Goal: Navigation & Orientation: Find specific page/section

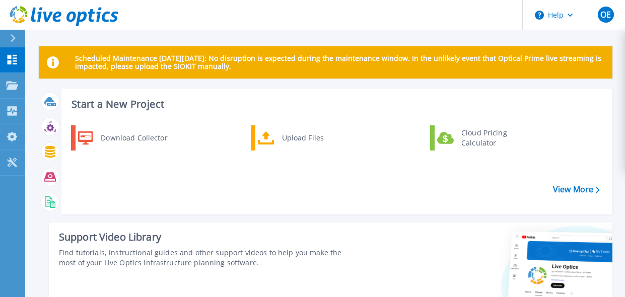
click at [11, 37] on icon at bounding box center [13, 38] width 6 height 8
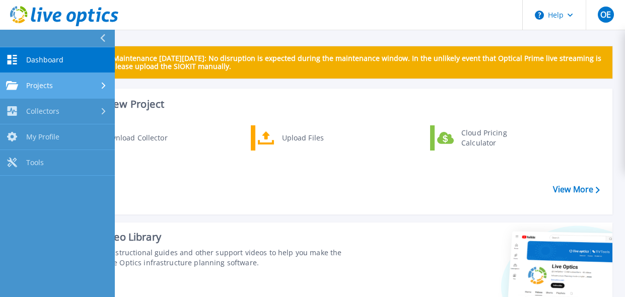
click at [36, 85] on span "Projects" at bounding box center [39, 85] width 27 height 9
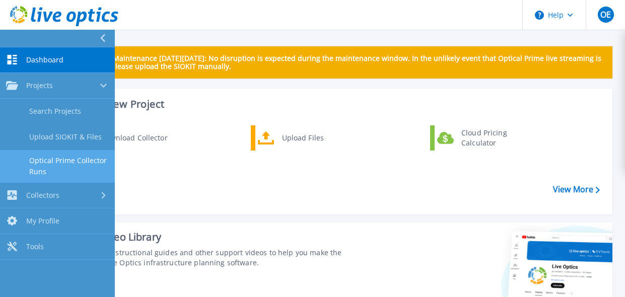
click at [58, 157] on link "Optical Prime Collector Runs" at bounding box center [57, 166] width 115 height 32
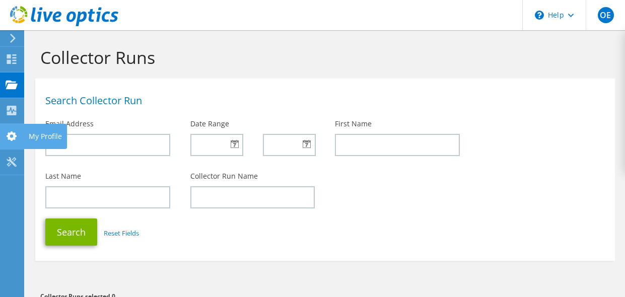
click at [15, 138] on use at bounding box center [12, 137] width 10 height 10
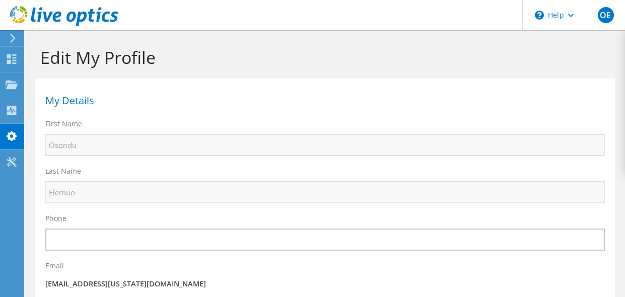
select select "224"
click at [11, 158] on icon at bounding box center [12, 162] width 12 height 10
